Goal: Information Seeking & Learning: Check status

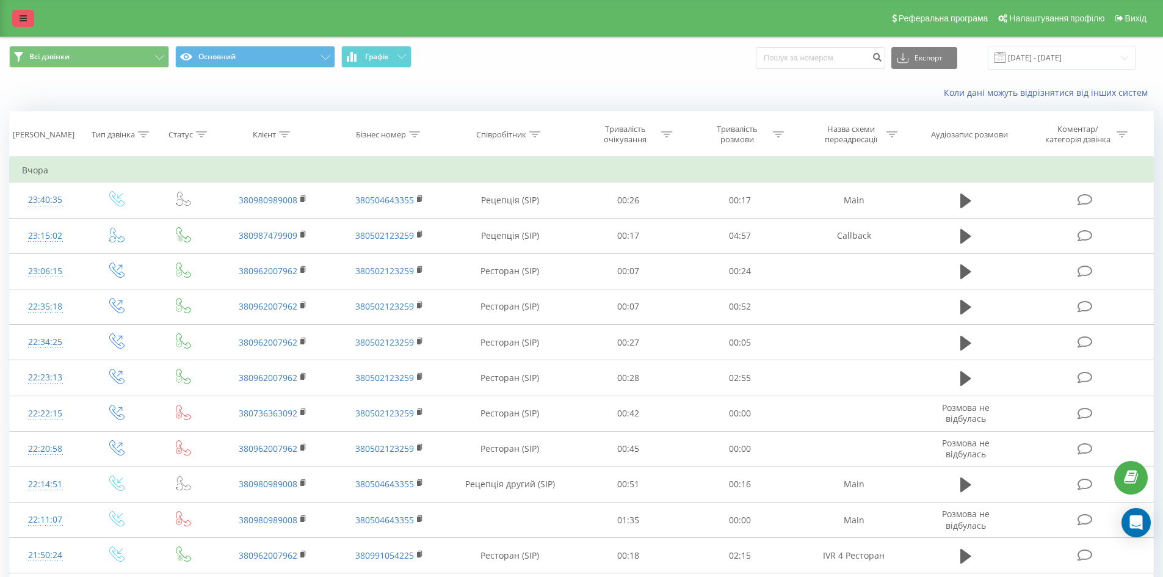
click at [21, 20] on icon at bounding box center [23, 18] width 7 height 9
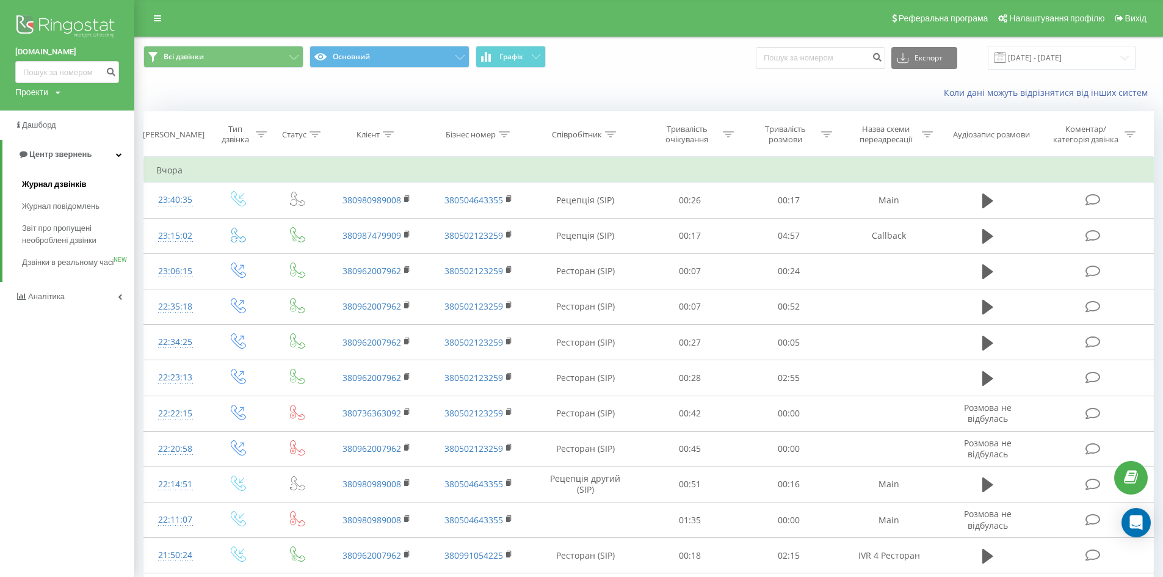
click at [71, 181] on span "Журнал дзвінків" at bounding box center [54, 184] width 65 height 12
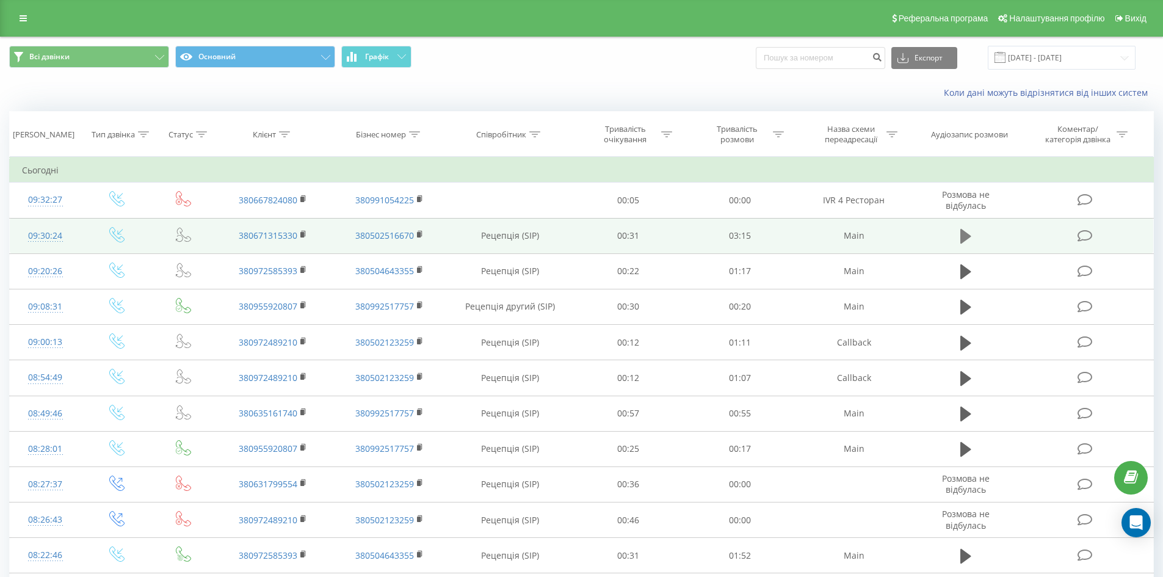
click at [967, 238] on icon at bounding box center [966, 236] width 11 height 15
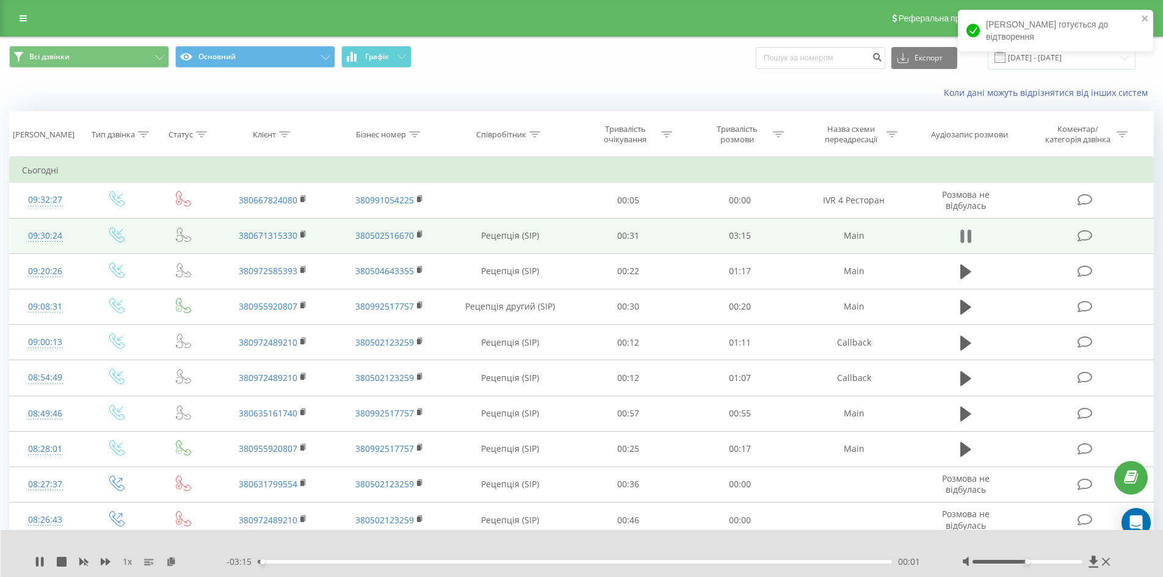
click at [967, 238] on icon at bounding box center [966, 236] width 11 height 17
click at [1094, 563] on icon at bounding box center [1093, 562] width 9 height 12
click at [1096, 565] on icon at bounding box center [1094, 562] width 10 height 12
click at [1092, 561] on icon at bounding box center [1093, 562] width 9 height 12
click at [1093, 565] on icon at bounding box center [1094, 562] width 10 height 12
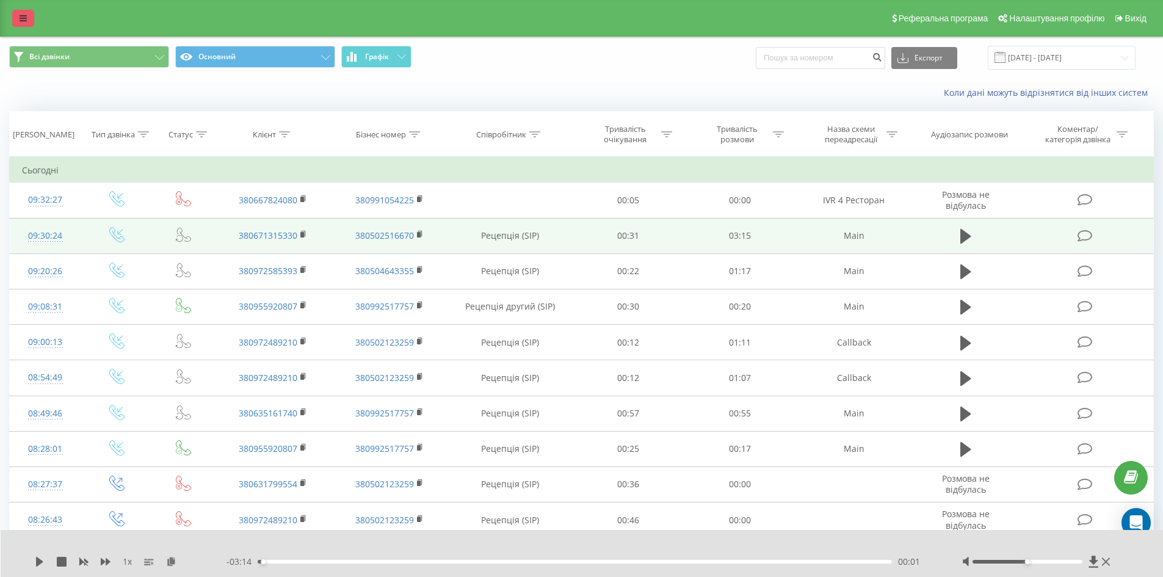
click at [17, 15] on link at bounding box center [23, 18] width 22 height 17
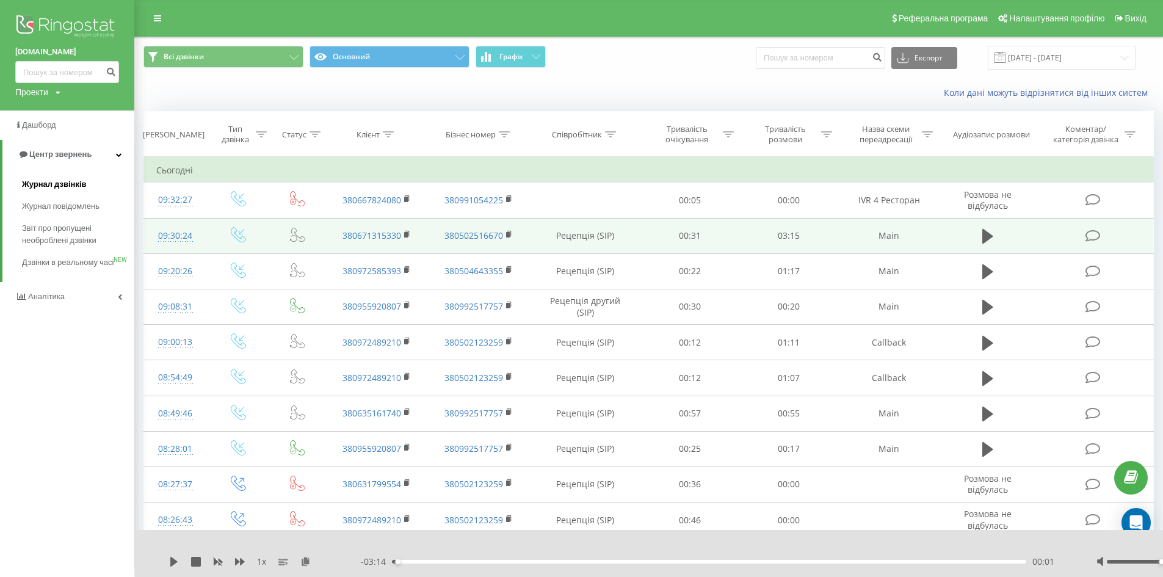
click at [75, 183] on span "Журнал дзвінків" at bounding box center [54, 184] width 65 height 12
click at [78, 183] on span "Журнал дзвінків" at bounding box center [54, 184] width 65 height 12
